Goal: Task Accomplishment & Management: Use online tool/utility

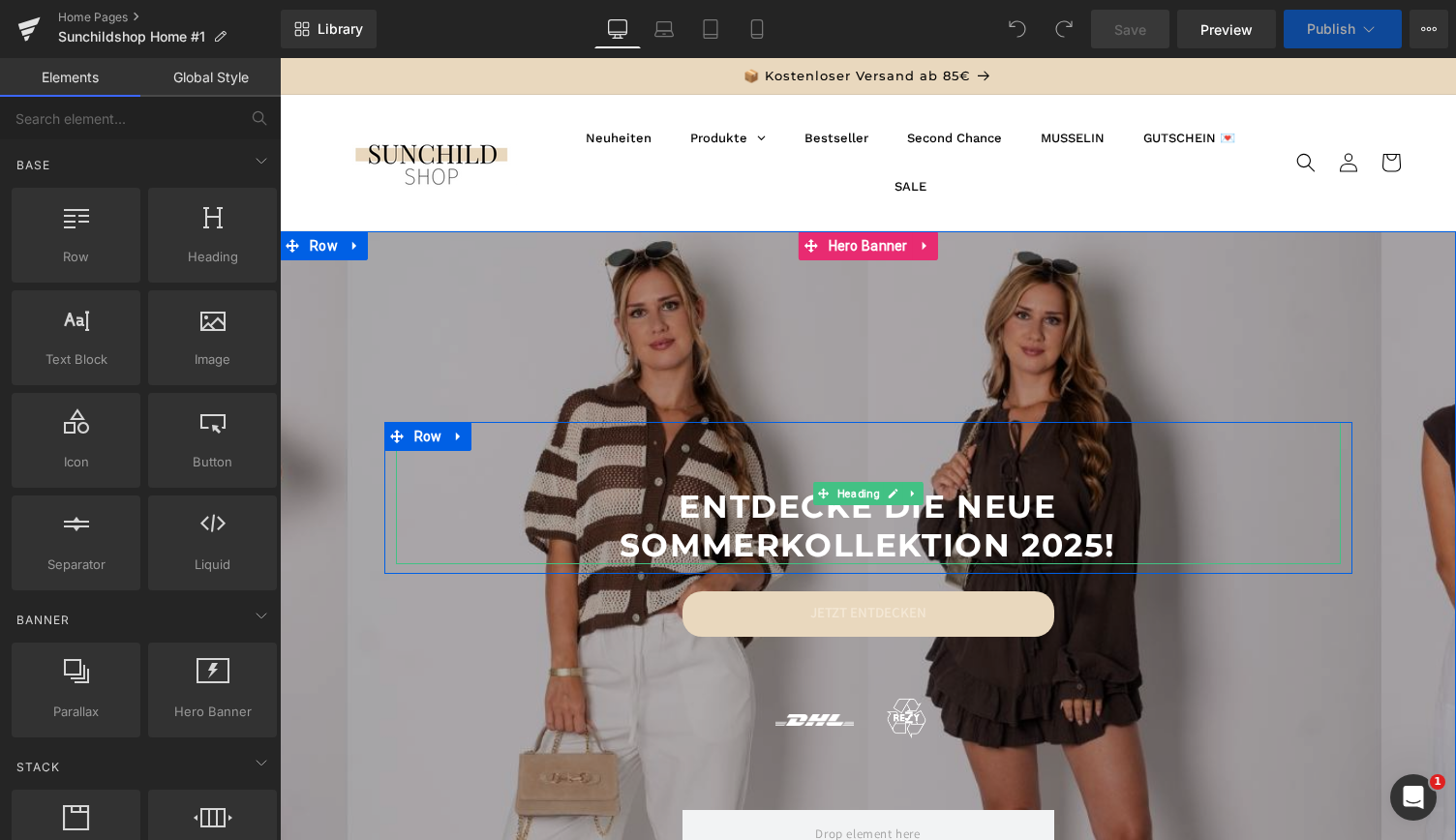
click at [768, 543] on span "sommerkollektion 2025!" at bounding box center [868, 545] width 497 height 39
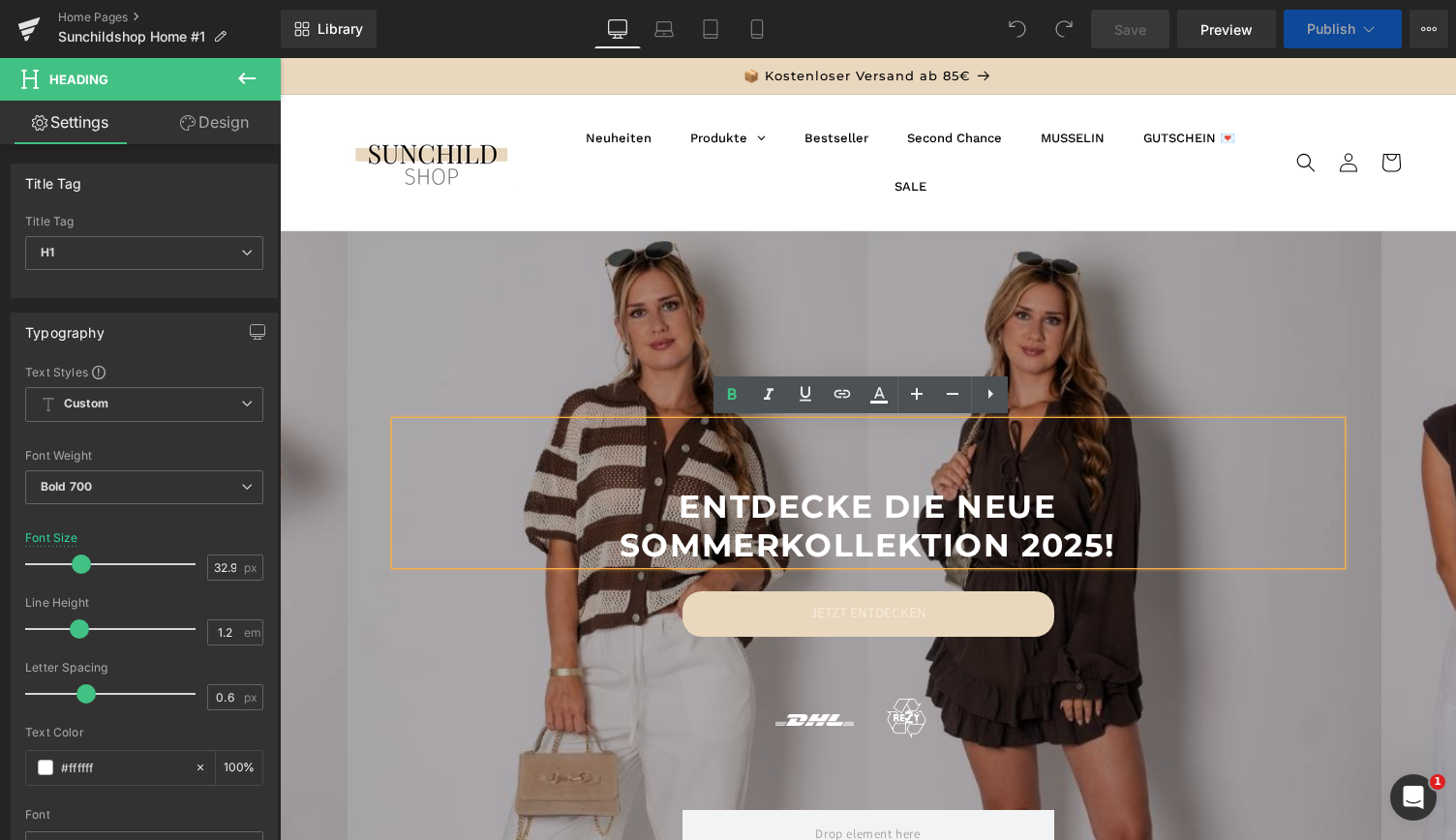
click at [768, 543] on span "sommerkollektion 2025!" at bounding box center [868, 545] width 497 height 39
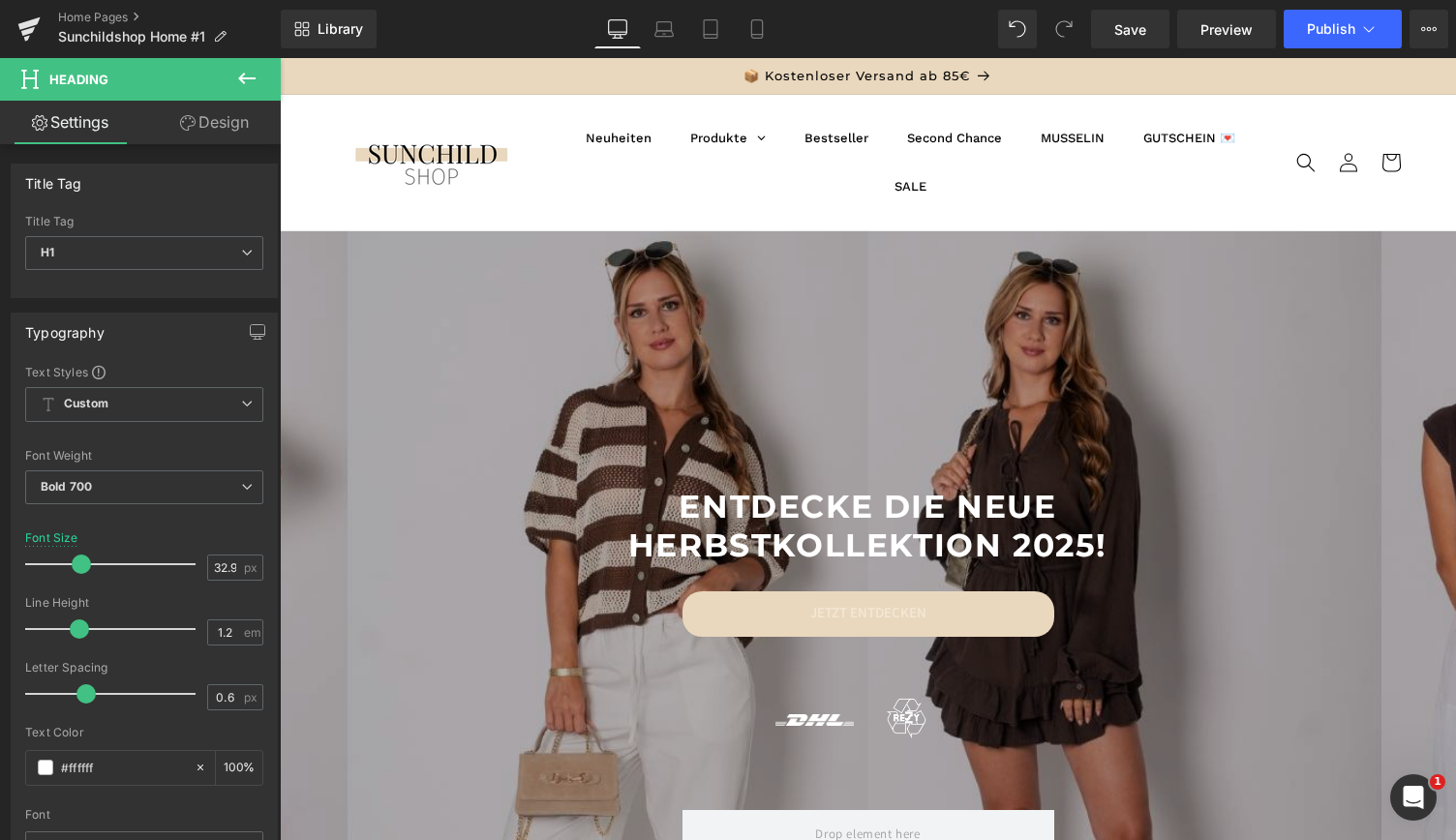
click at [246, 79] on icon at bounding box center [246, 79] width 17 height 12
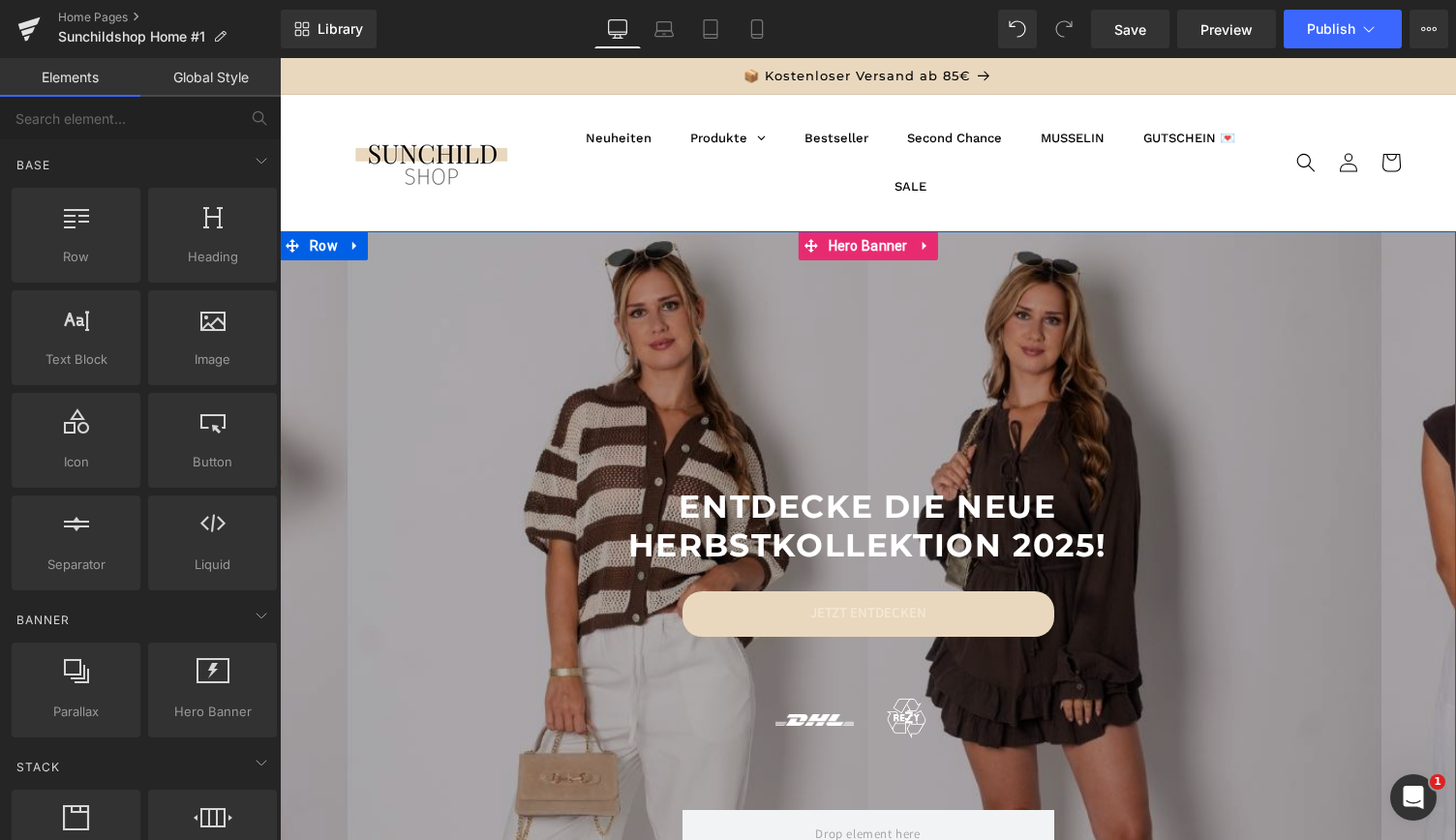
click at [379, 313] on div at bounding box center [868, 667] width 1176 height 873
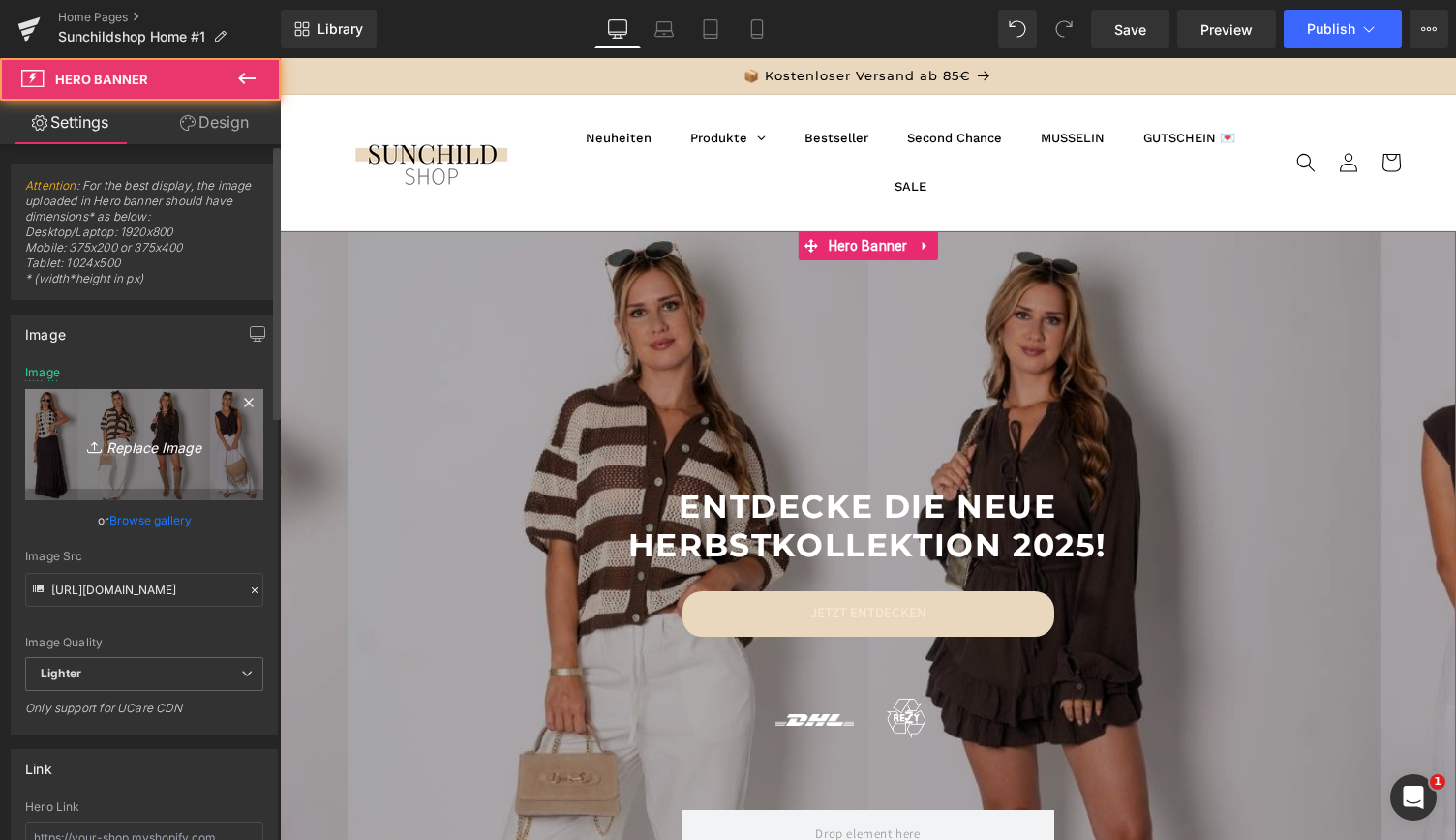
click at [148, 448] on icon "Replace Image" at bounding box center [144, 445] width 155 height 24
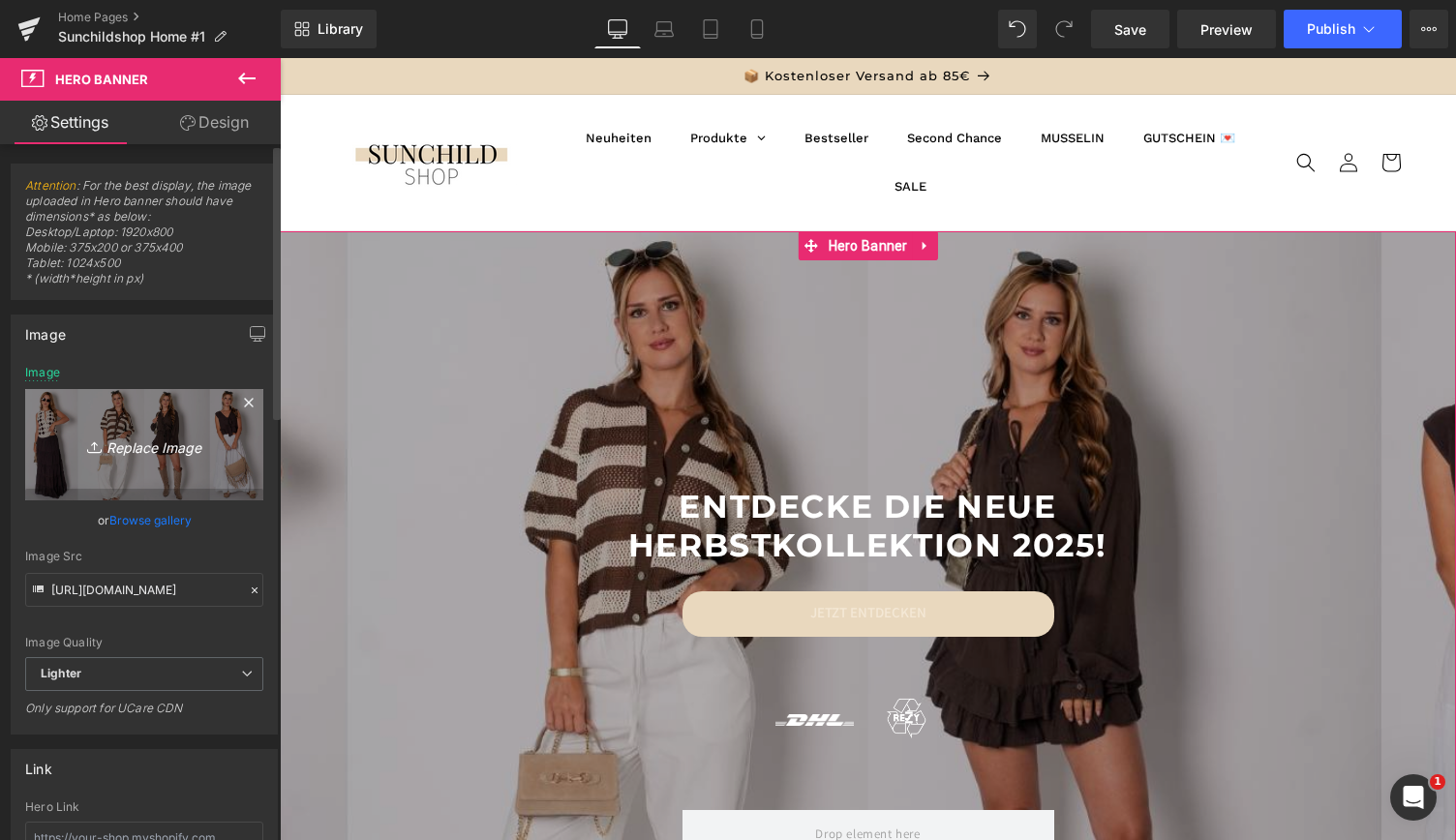
type input "C:\fakepath\Banner für die neue Website.png"
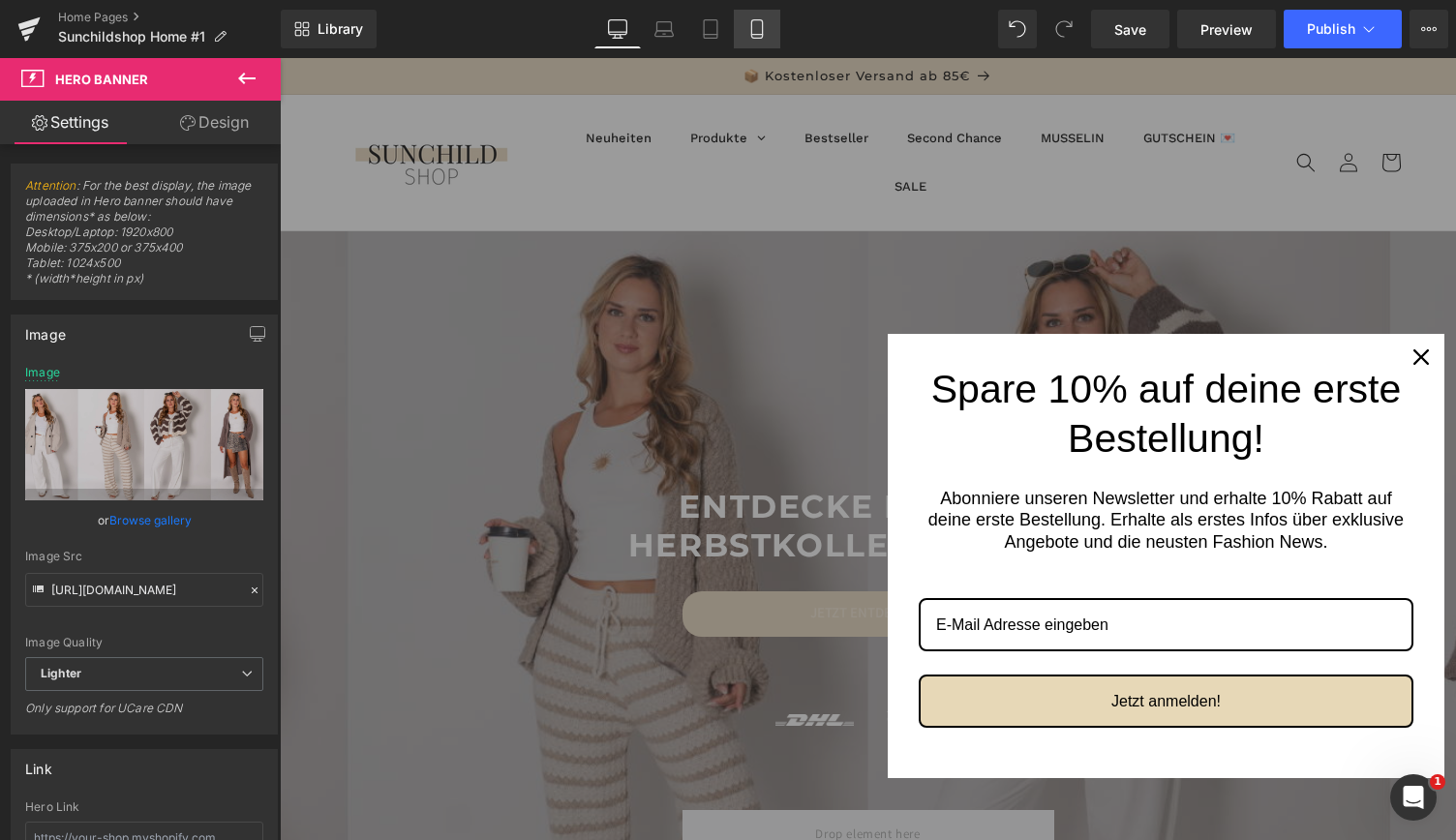
drag, startPoint x: 1133, startPoint y: 302, endPoint x: 758, endPoint y: 32, distance: 462.1
click at [759, 41] on link "Mobile" at bounding box center [757, 29] width 47 height 39
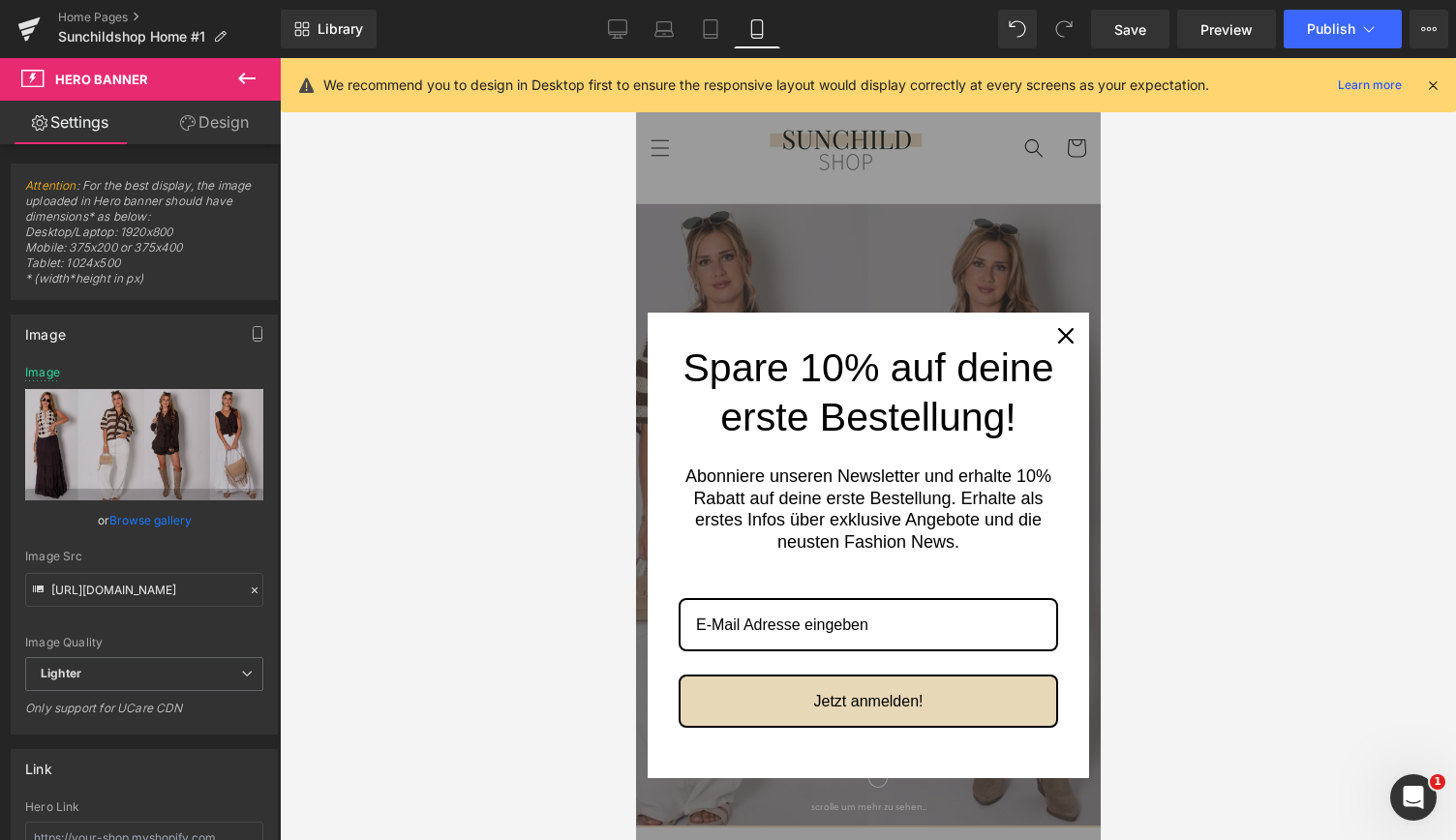
click at [759, 41] on link "Mobile" at bounding box center [757, 29] width 47 height 39
click at [1057, 328] on icon "close icon" at bounding box center [1065, 336] width 16 height 16
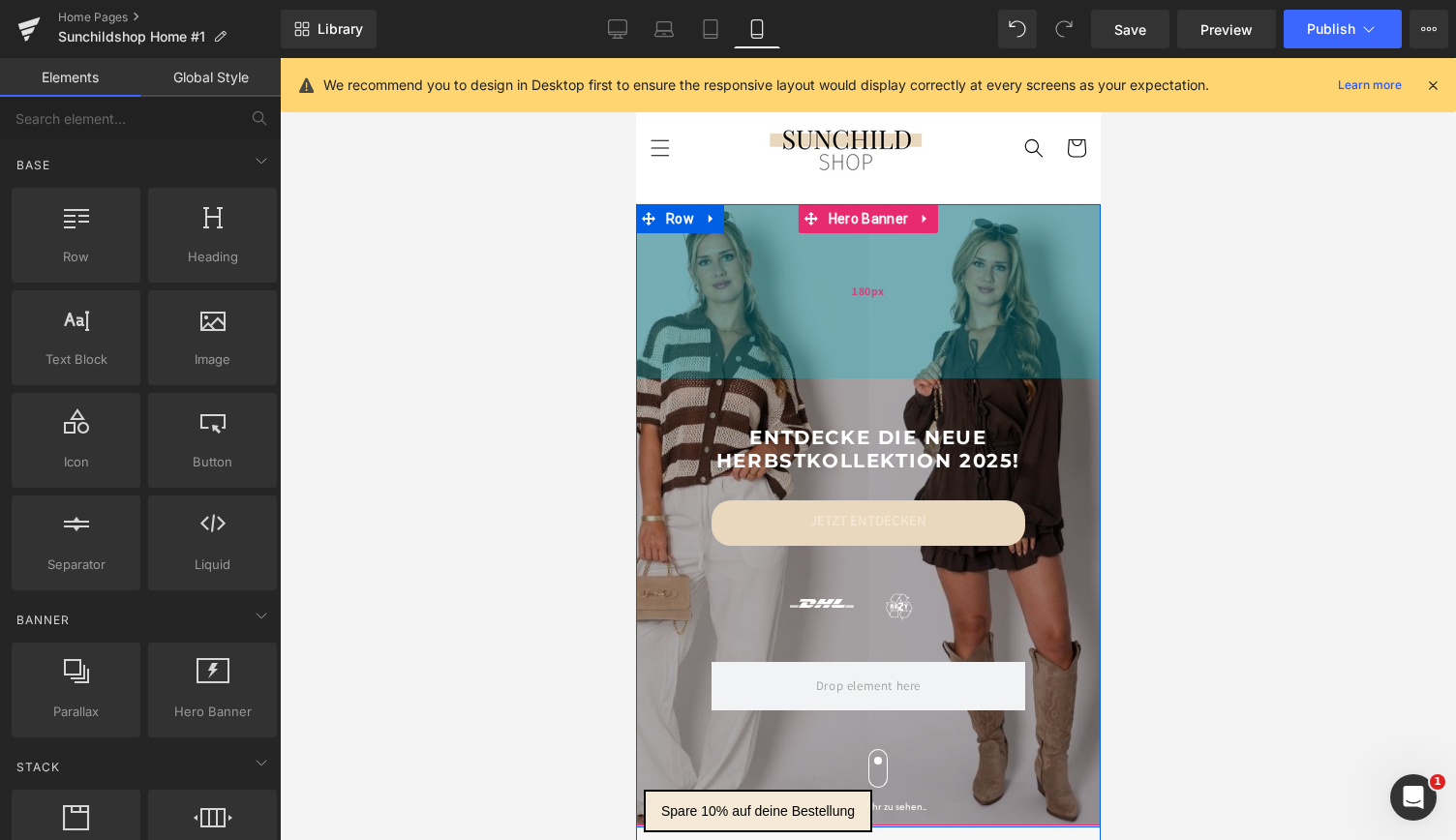
click at [675, 264] on div "180px" at bounding box center [868, 291] width 465 height 175
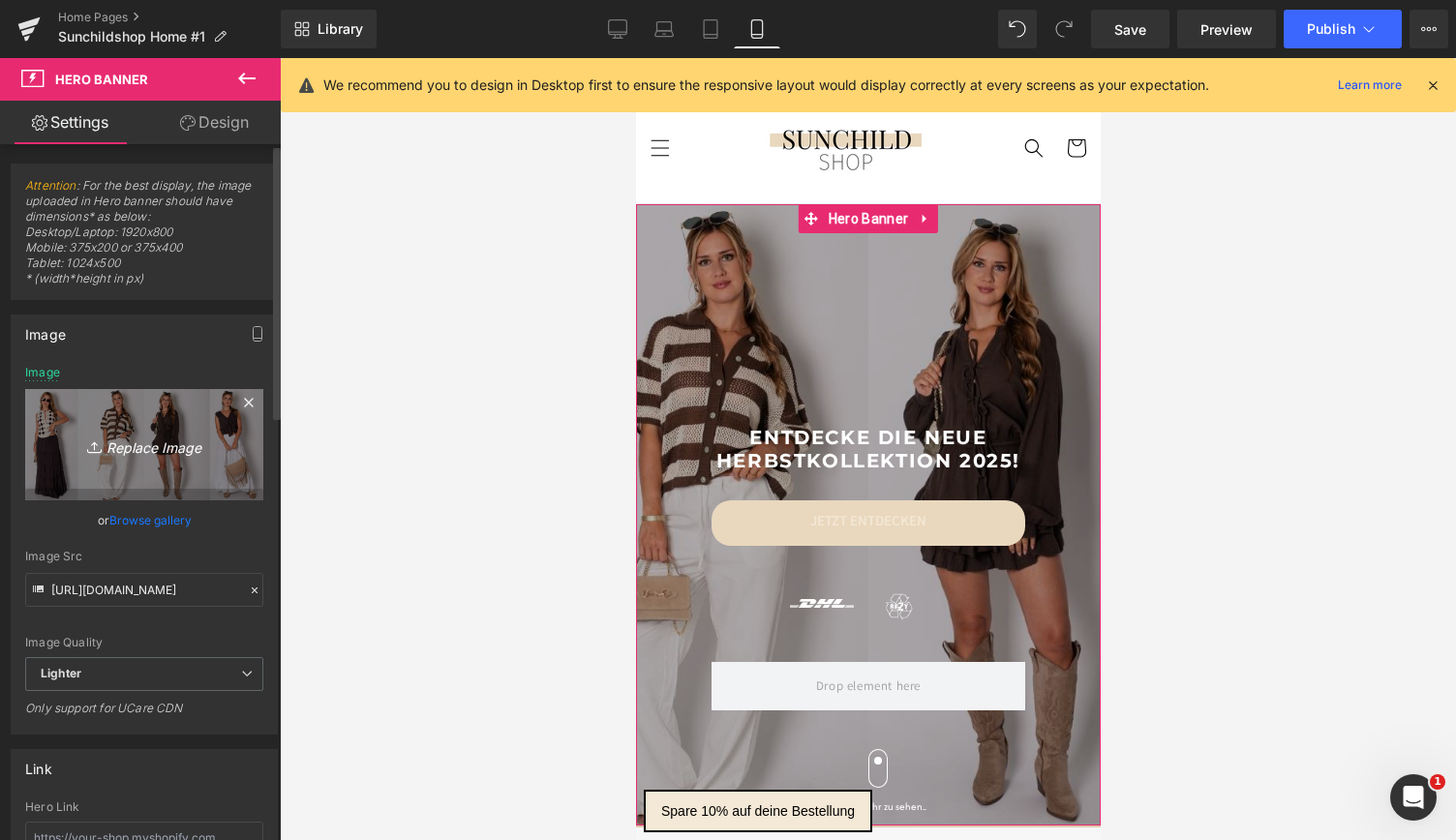
click at [156, 468] on link "Replace Image" at bounding box center [144, 445] width 238 height 112
type input "C:\fakepath\Banner für die neue Website.png"
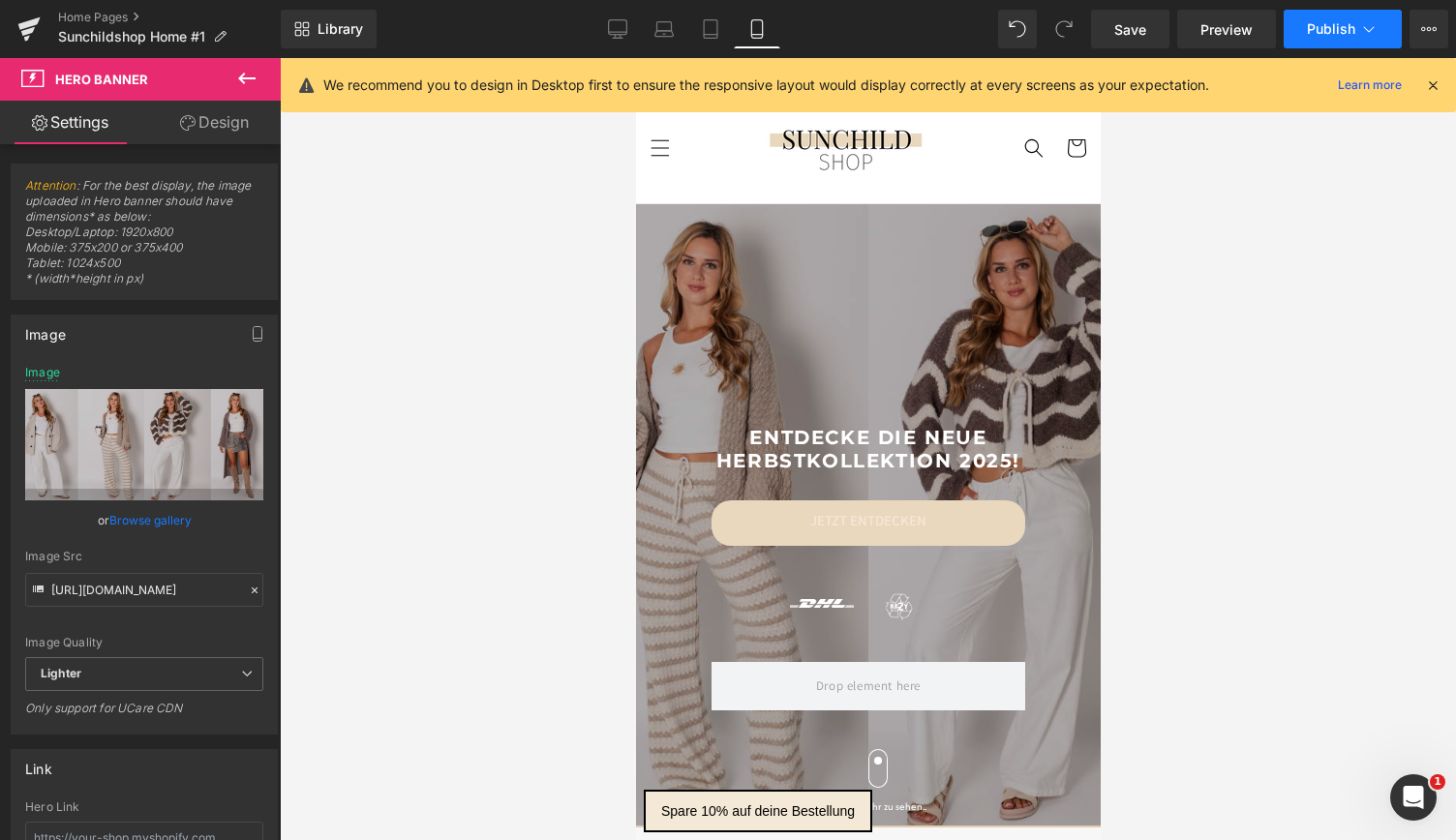
click at [1336, 28] on span "Publish" at bounding box center [1330, 29] width 49 height 16
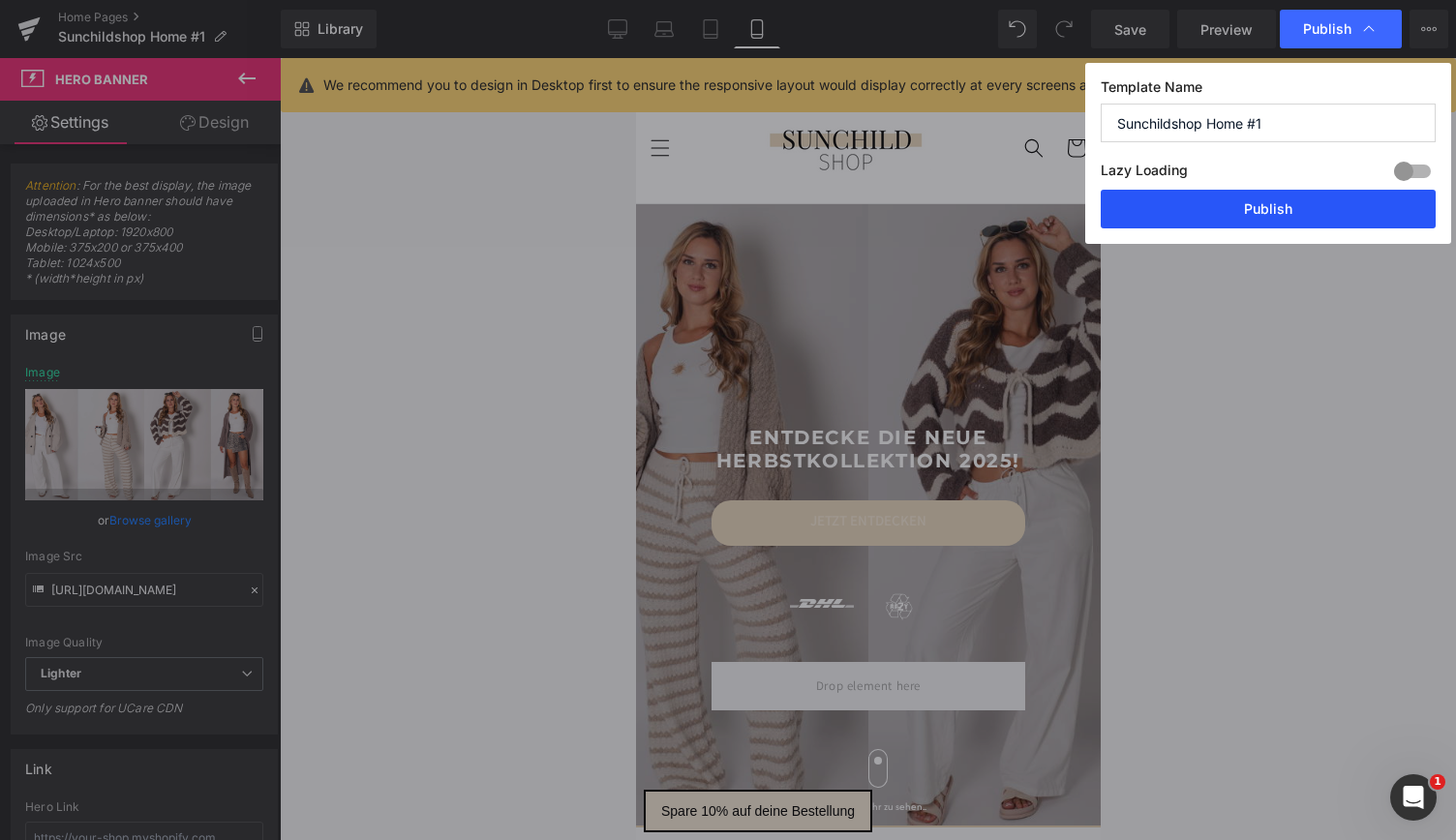
click at [1249, 212] on button "Publish" at bounding box center [1269, 209] width 335 height 39
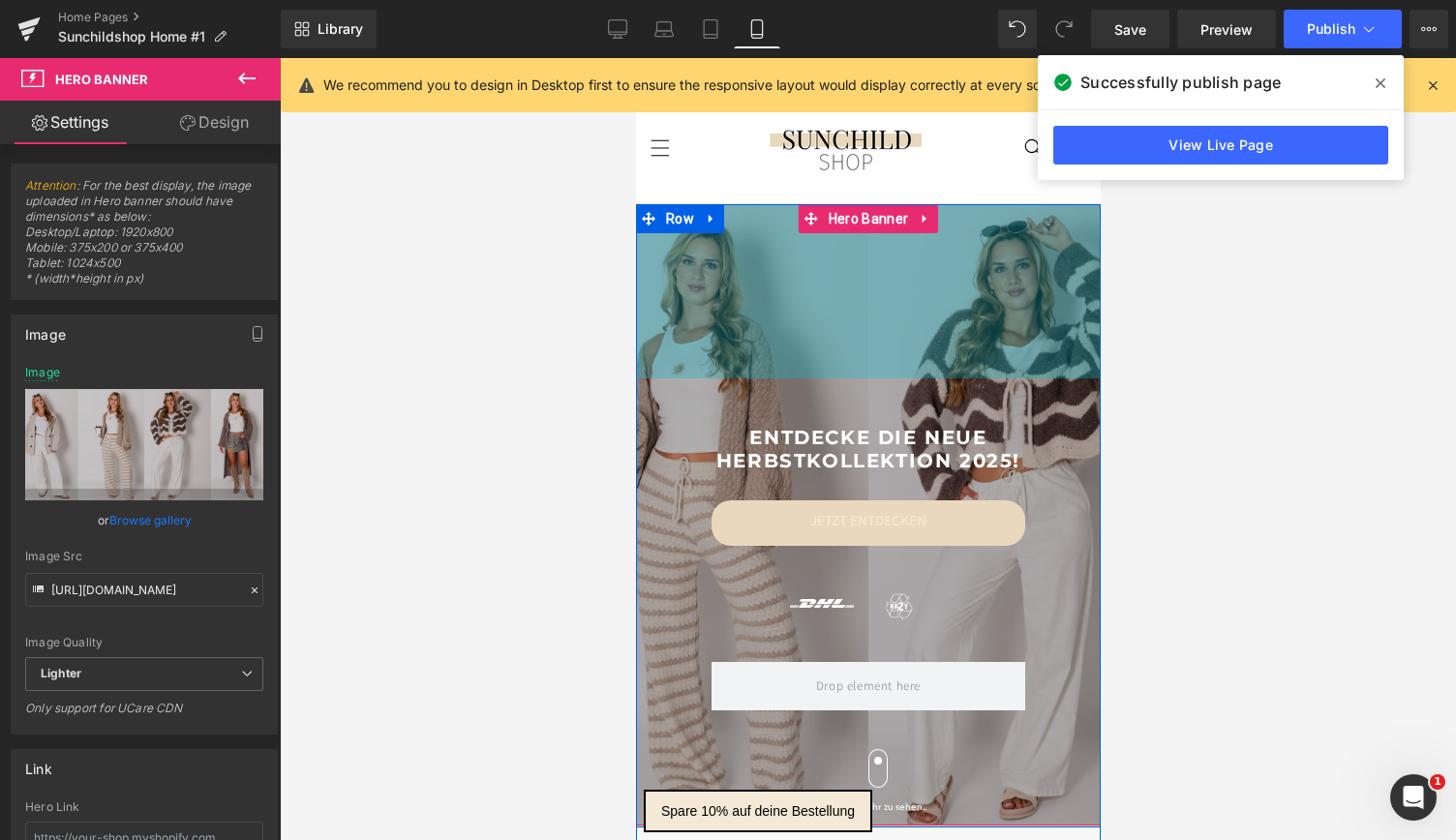
drag, startPoint x: 664, startPoint y: 332, endPoint x: 660, endPoint y: 389, distance: 57.1
click at [664, 332] on div "180px" at bounding box center [868, 291] width 465 height 175
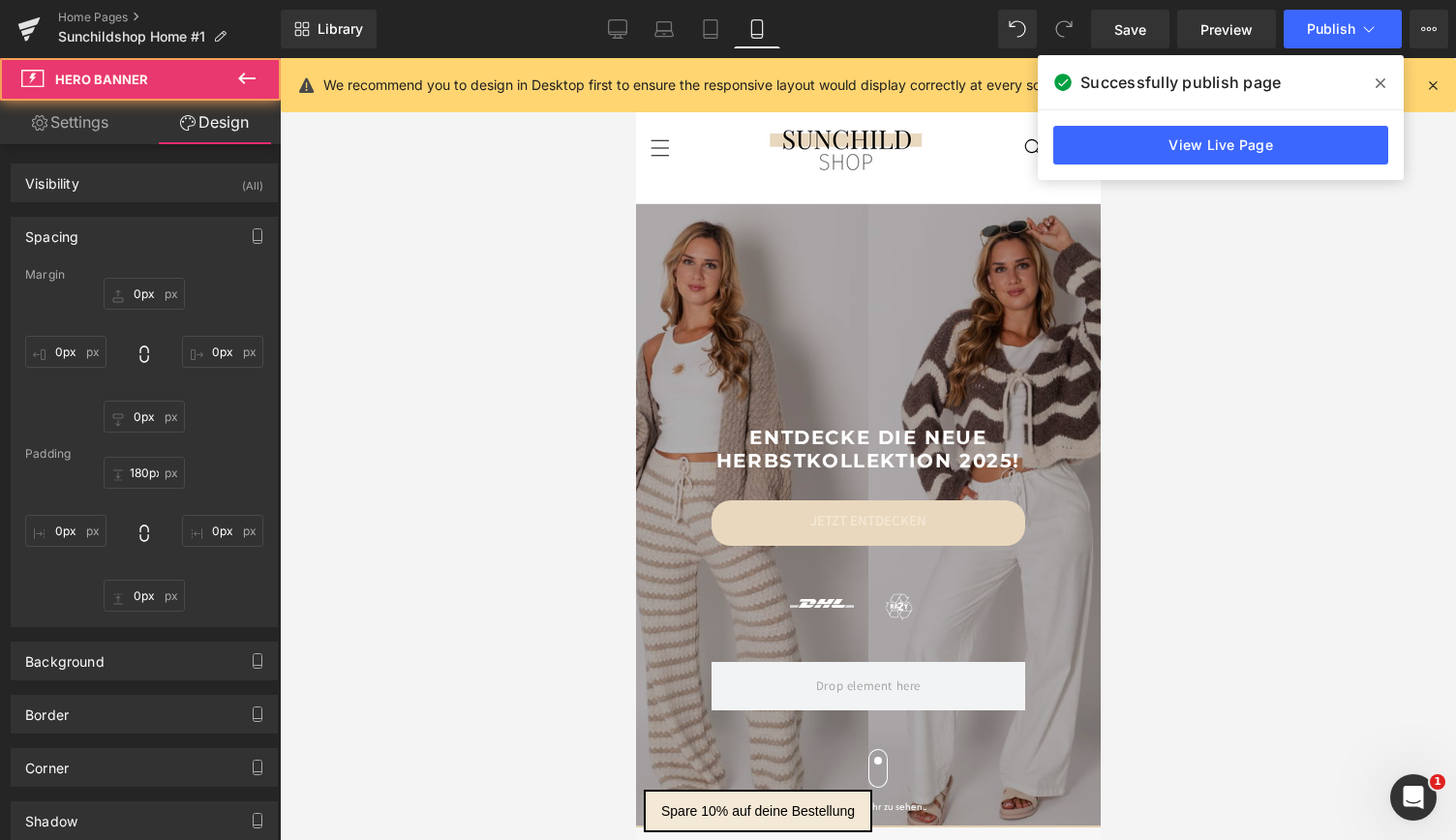
click at [427, 300] on div at bounding box center [868, 449] width 1176 height 782
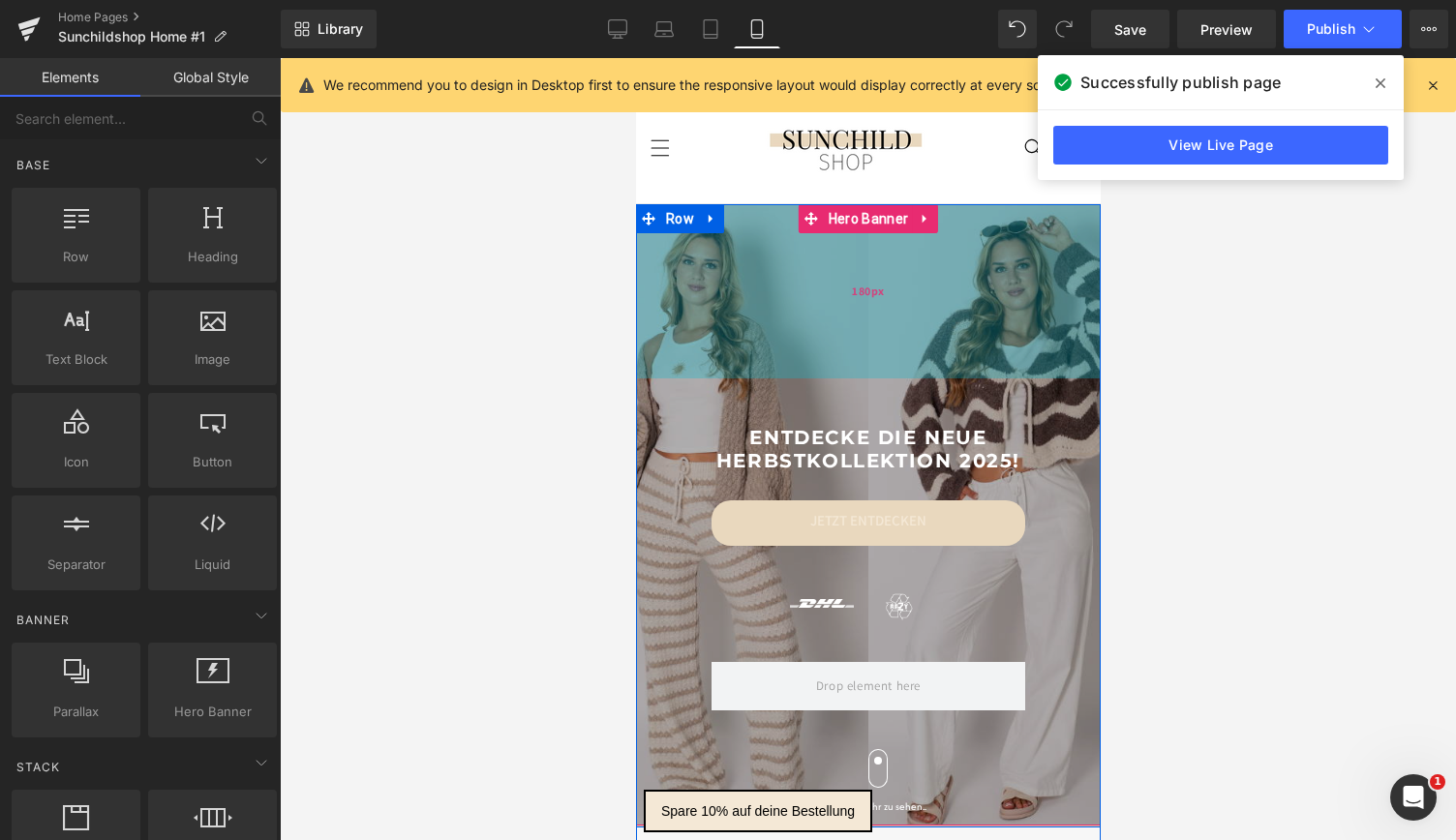
click at [642, 257] on div "180px" at bounding box center [868, 291] width 465 height 175
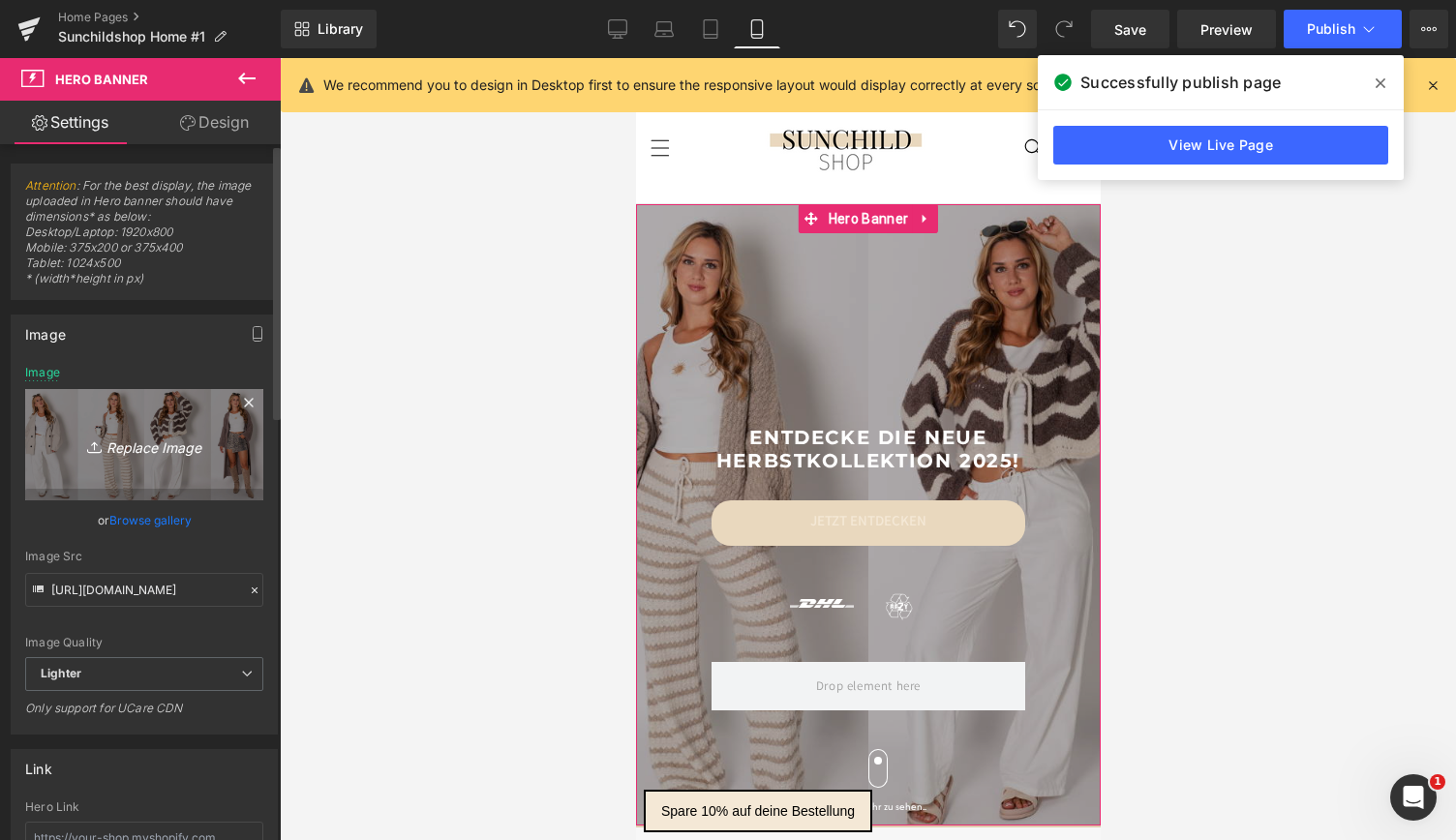
click at [95, 426] on link "Replace Image" at bounding box center [144, 445] width 238 height 112
type input "C:\fakepath\Banner für die neue Website (1).png"
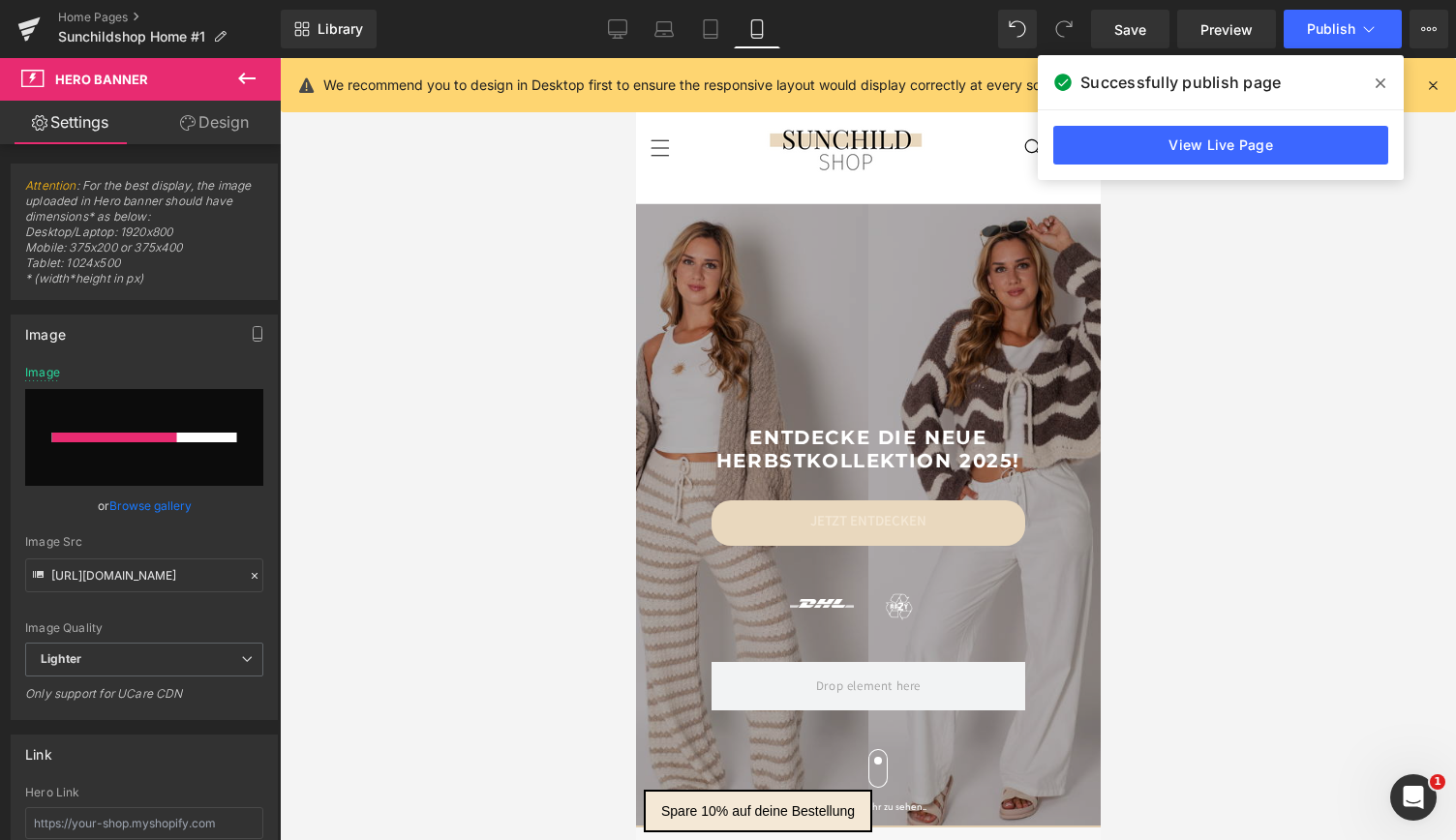
click at [1380, 85] on icon at bounding box center [1380, 84] width 10 height 16
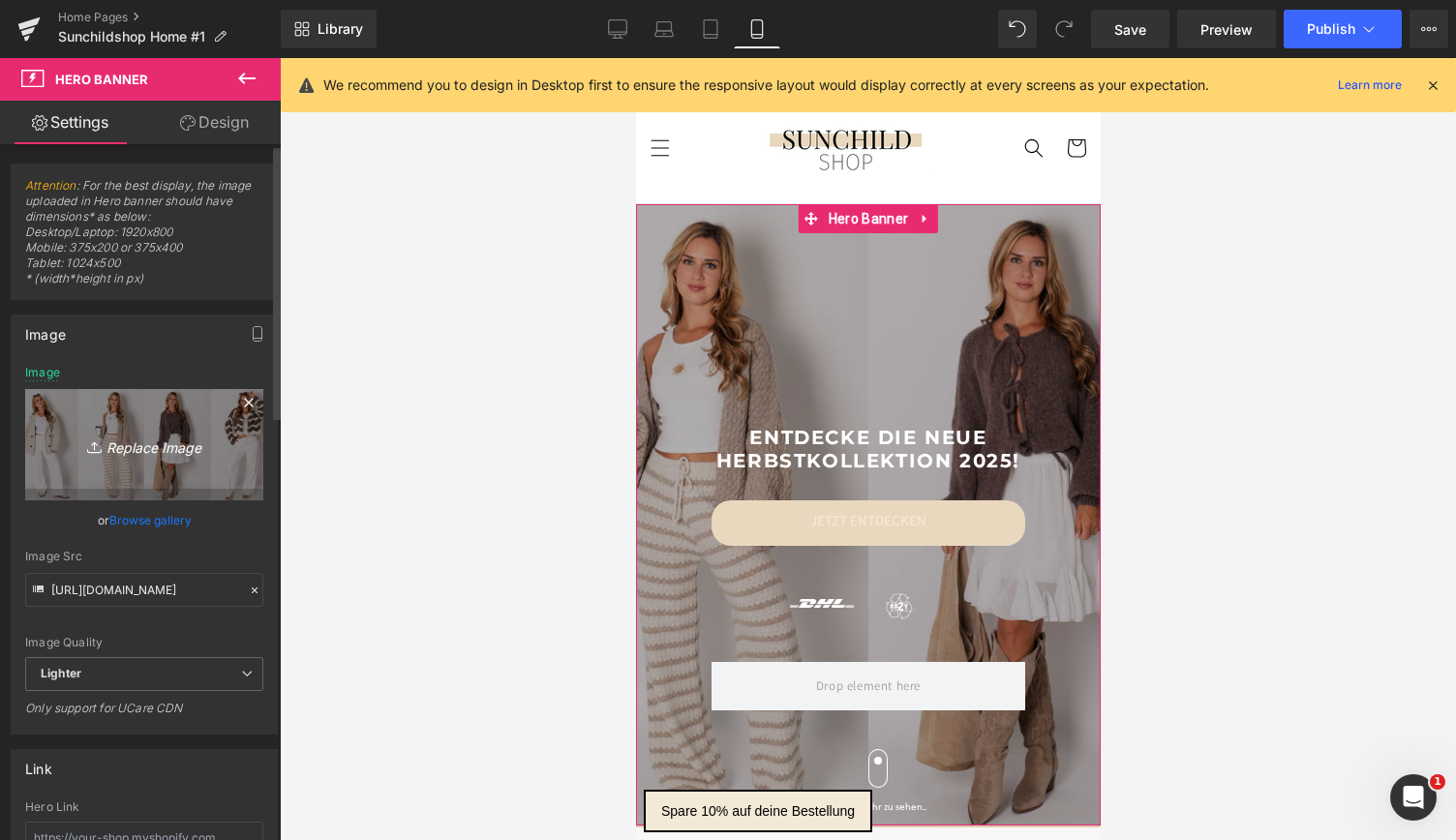
click at [128, 447] on icon "Replace Image" at bounding box center [144, 445] width 155 height 24
type input "C:\fakepath\Banner für die neue Website (11).jpg"
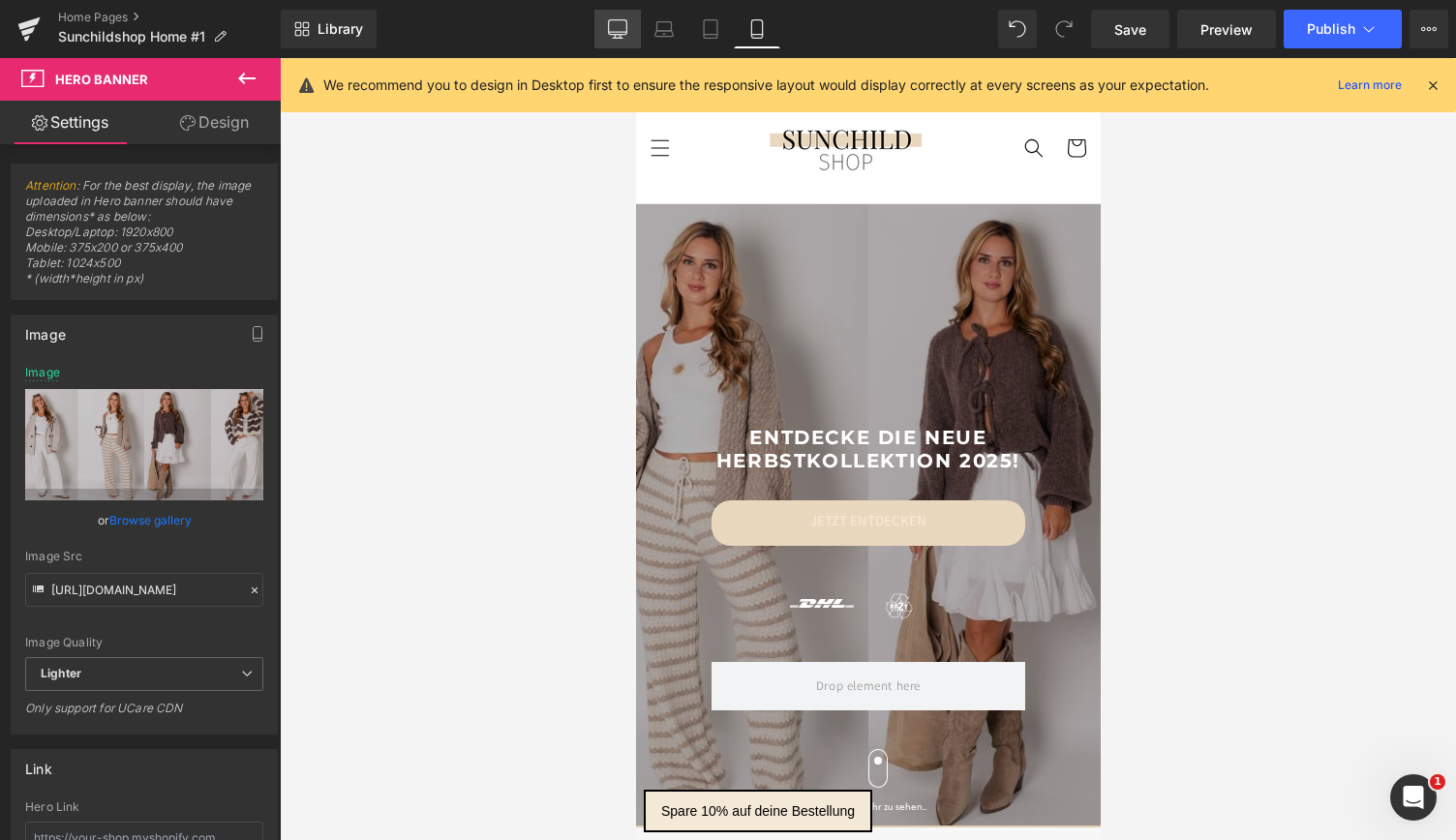
click at [623, 36] on icon at bounding box center [617, 28] width 19 height 19
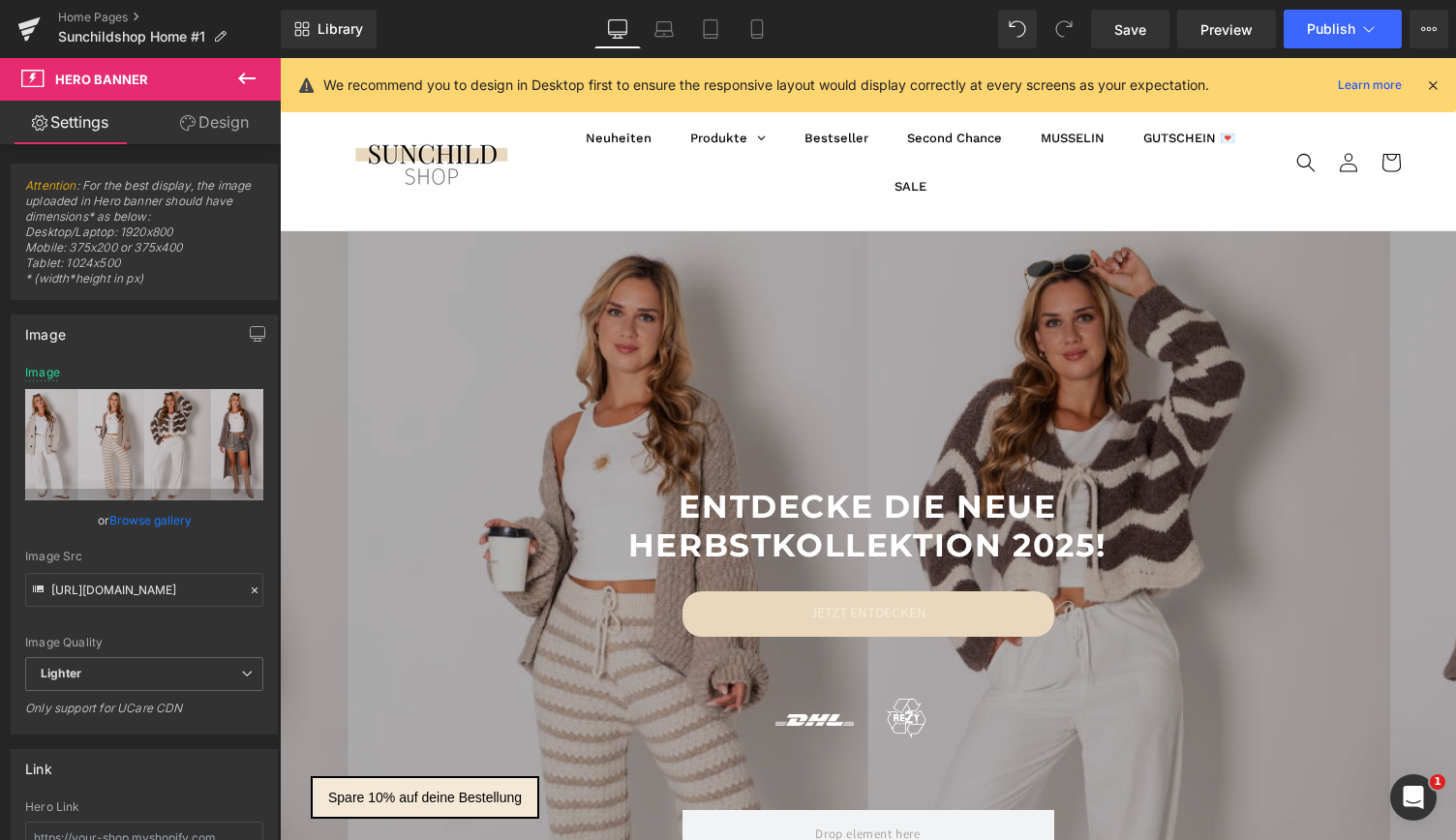
scroll to position [27, 0]
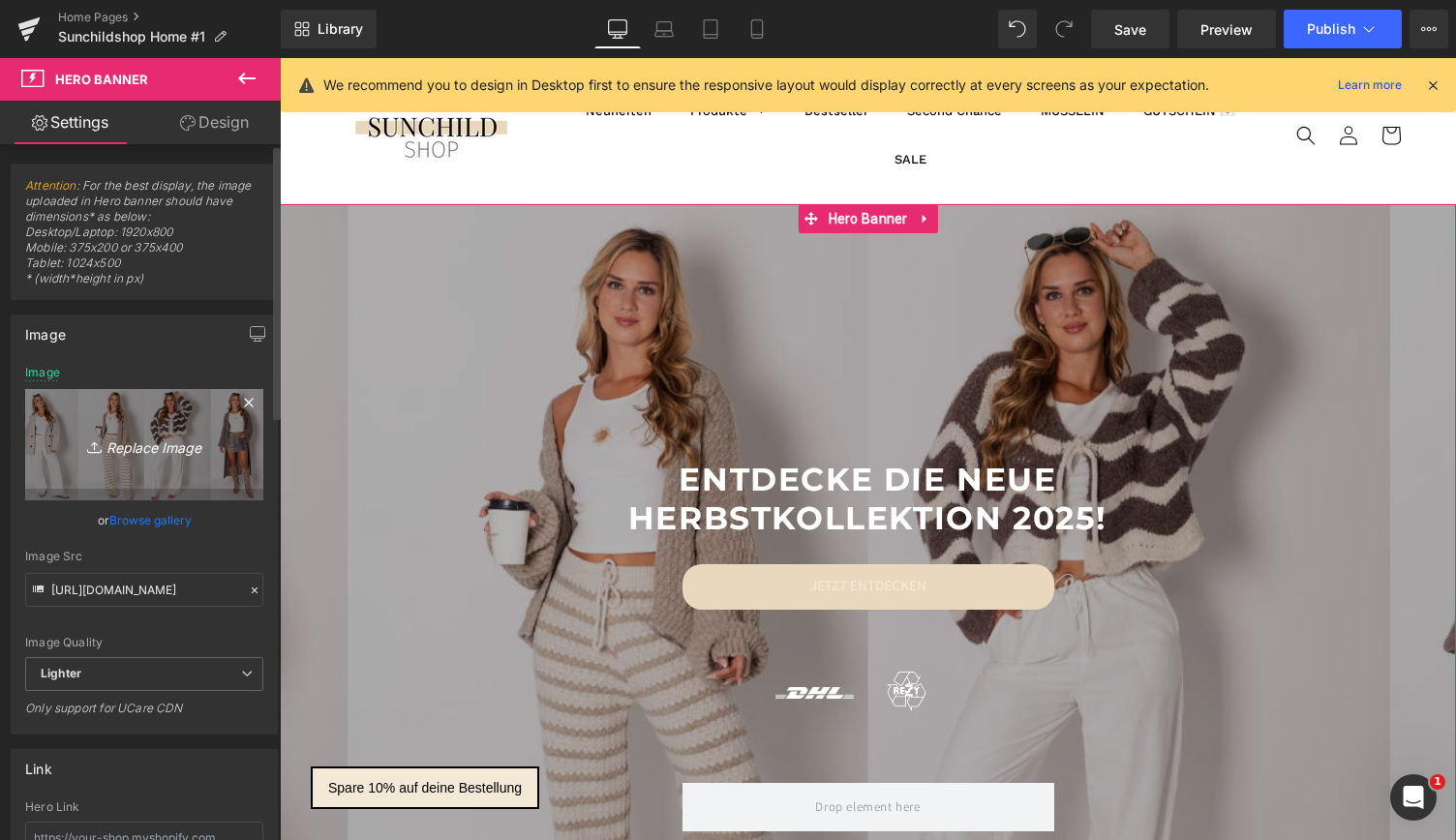
click at [115, 430] on link "Replace Image" at bounding box center [144, 445] width 238 height 112
type input "C:\fakepath\Banner für die neue Website (11).jpg"
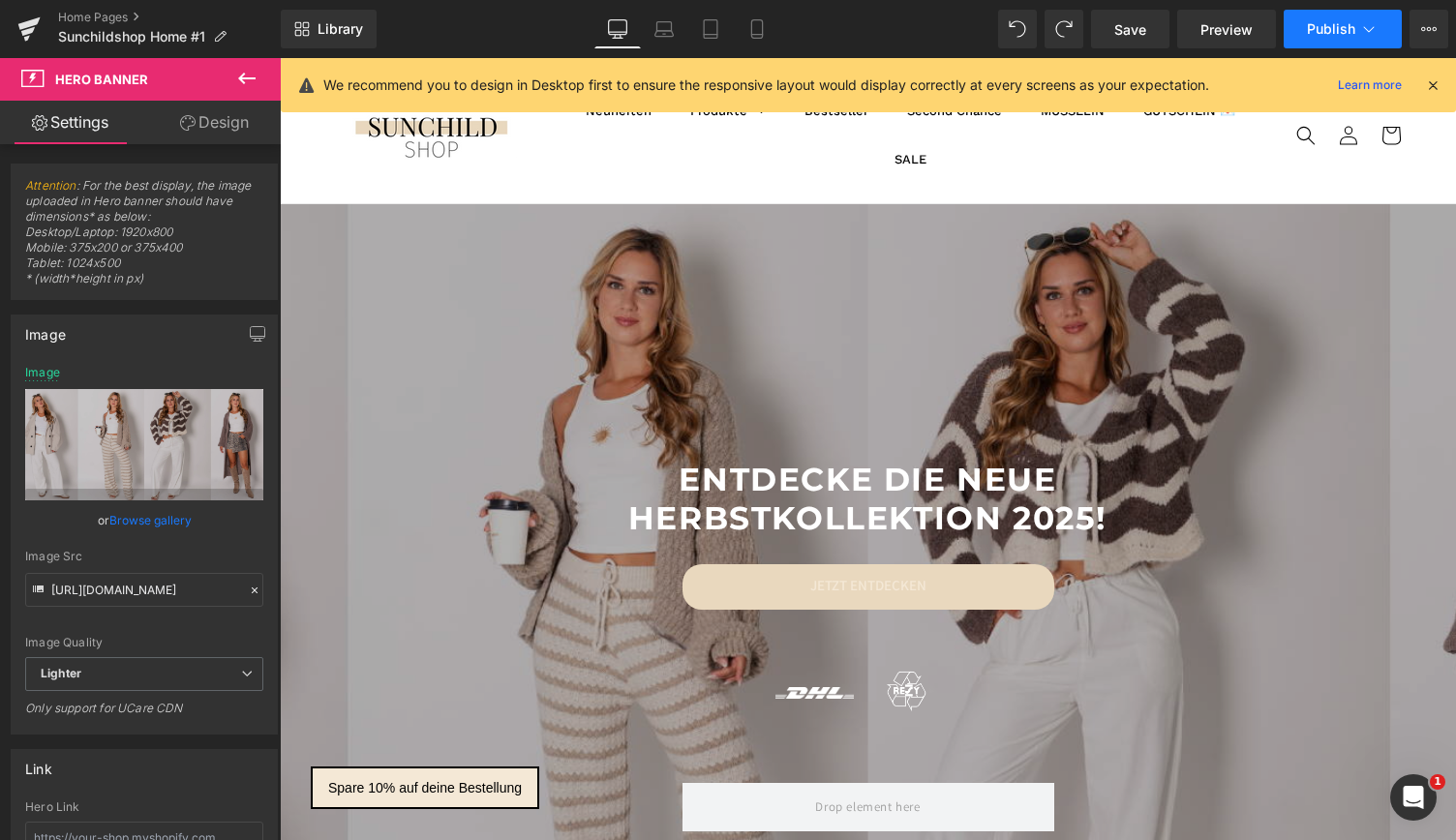
click at [1355, 42] on button "Publish" at bounding box center [1342, 29] width 118 height 39
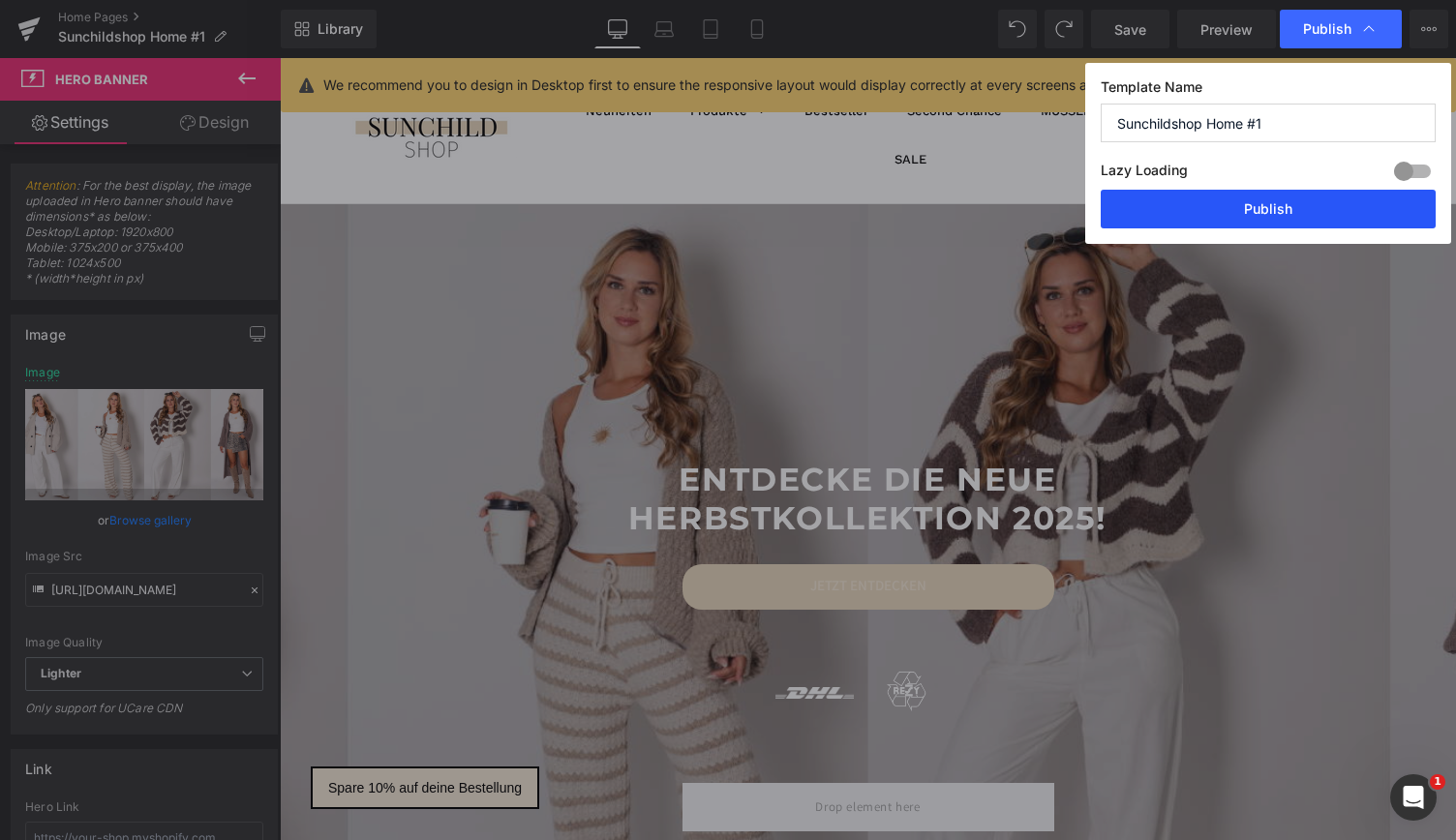
click at [1257, 215] on button "Publish" at bounding box center [1269, 209] width 335 height 39
